Goal: Navigation & Orientation: Find specific page/section

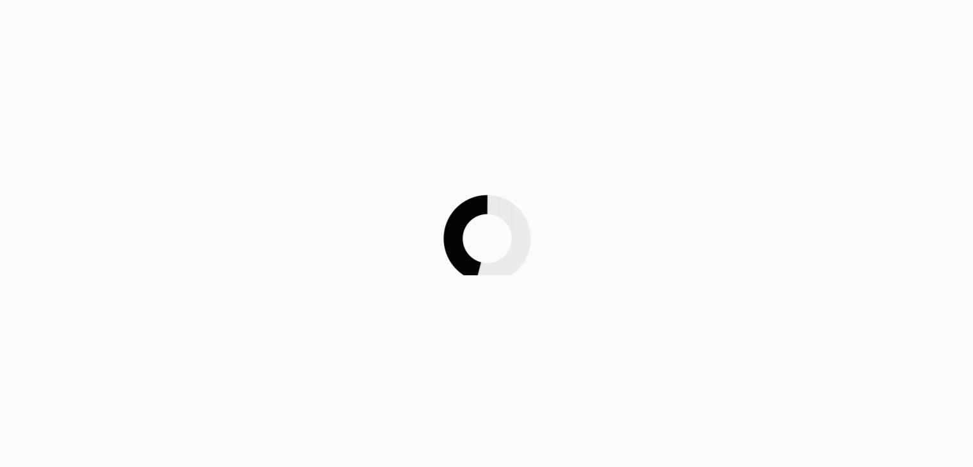
scroll to position [335, 0]
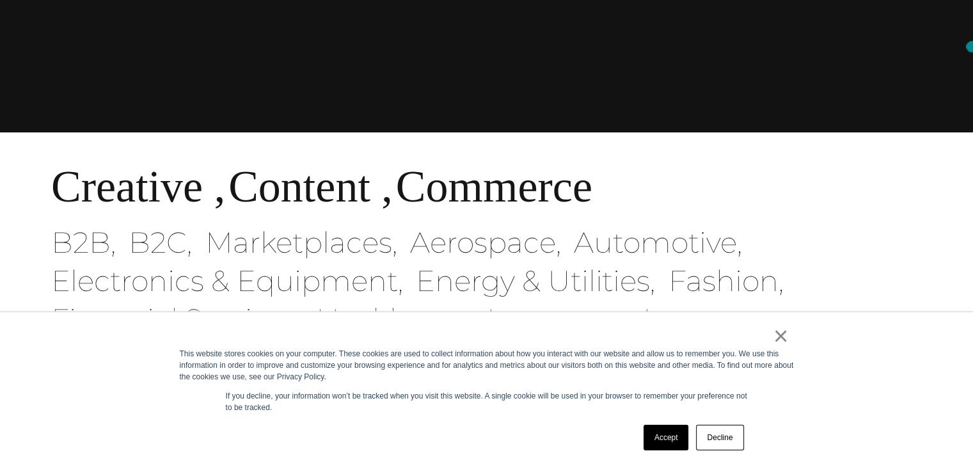
scroll to position [842, 0]
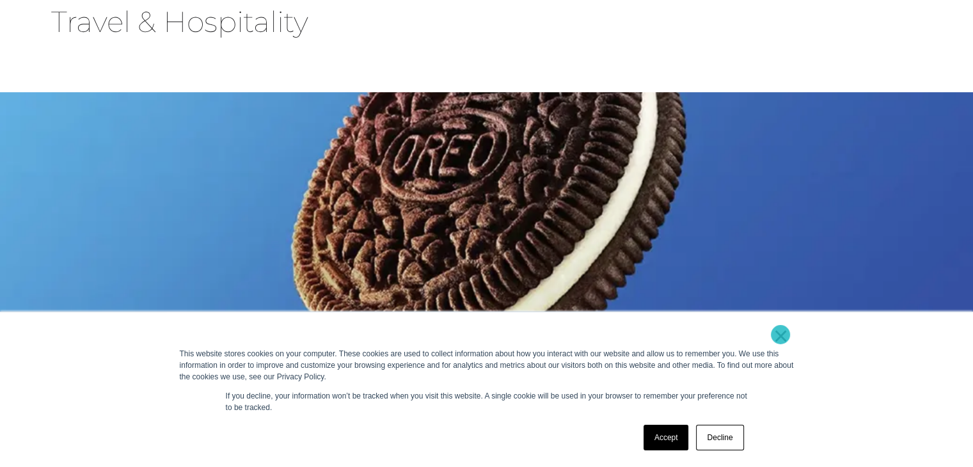
click at [781, 335] on link "×" at bounding box center [781, 336] width 15 height 12
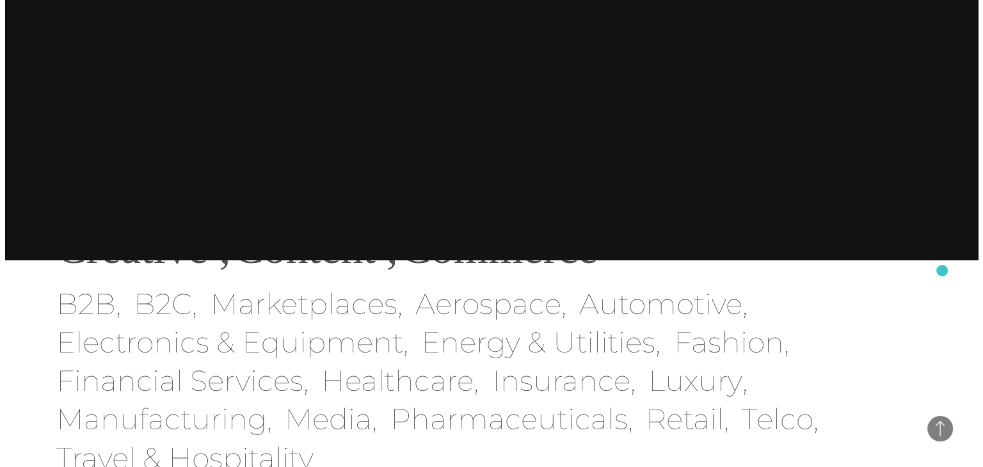
scroll to position [0, 0]
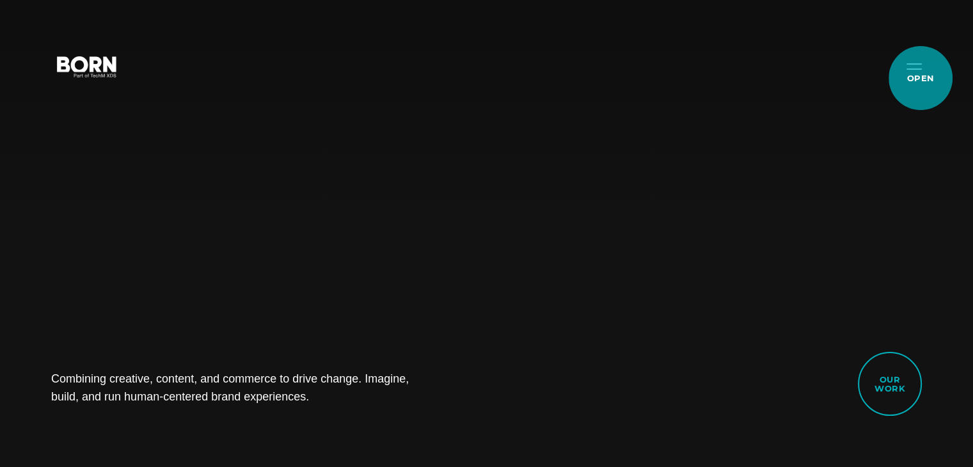
click at [921, 78] on button "Primary Menu" at bounding box center [914, 65] width 31 height 27
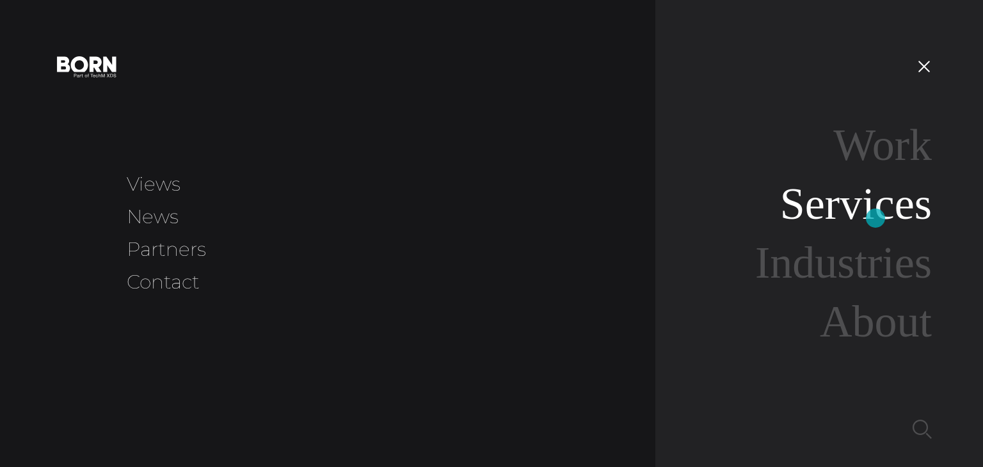
click at [875, 218] on link "Services" at bounding box center [856, 203] width 152 height 49
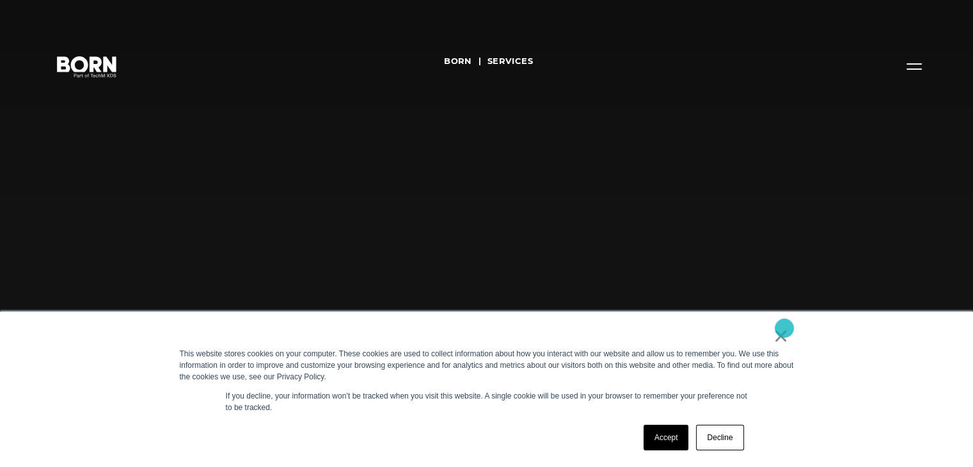
click at [785, 330] on link "×" at bounding box center [781, 336] width 15 height 12
